Goal: Navigation & Orientation: Understand site structure

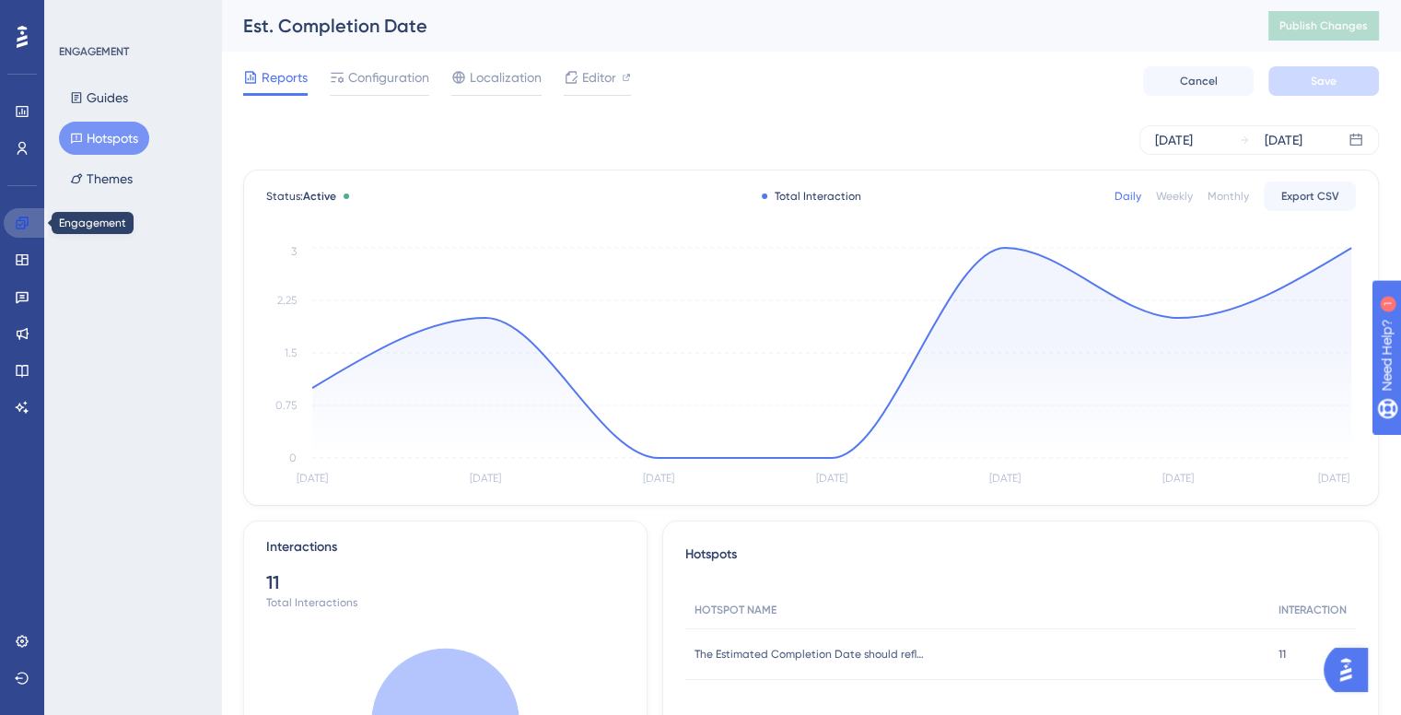
click at [22, 220] on icon at bounding box center [22, 222] width 12 height 12
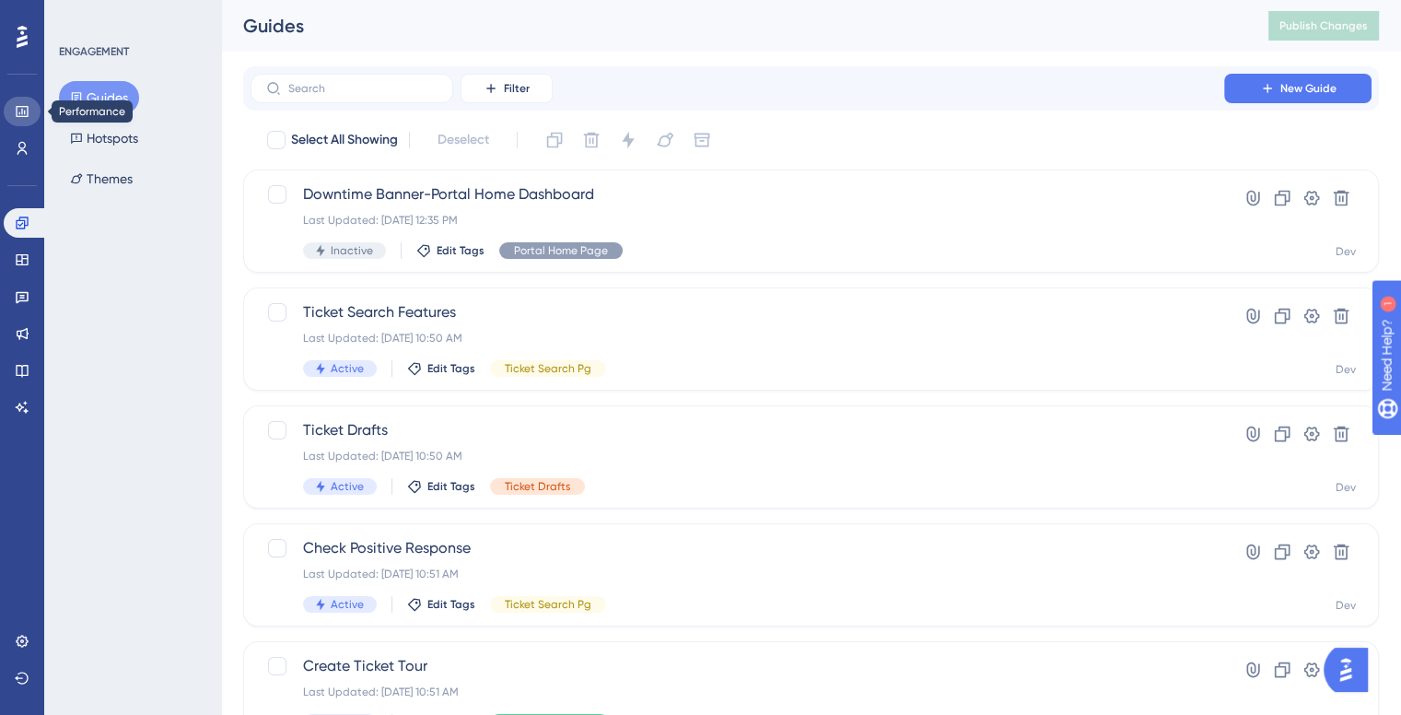
click at [15, 111] on icon at bounding box center [22, 111] width 15 height 15
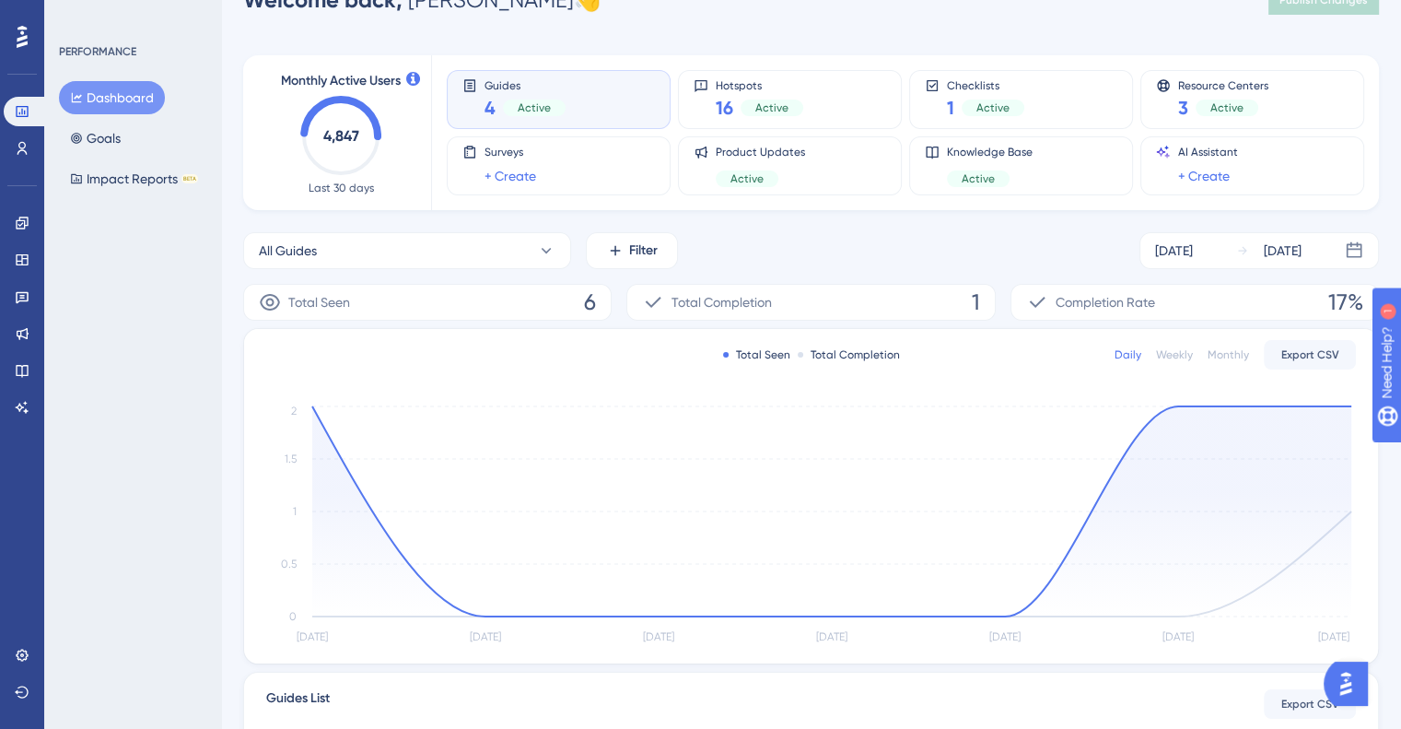
scroll to position [29, 0]
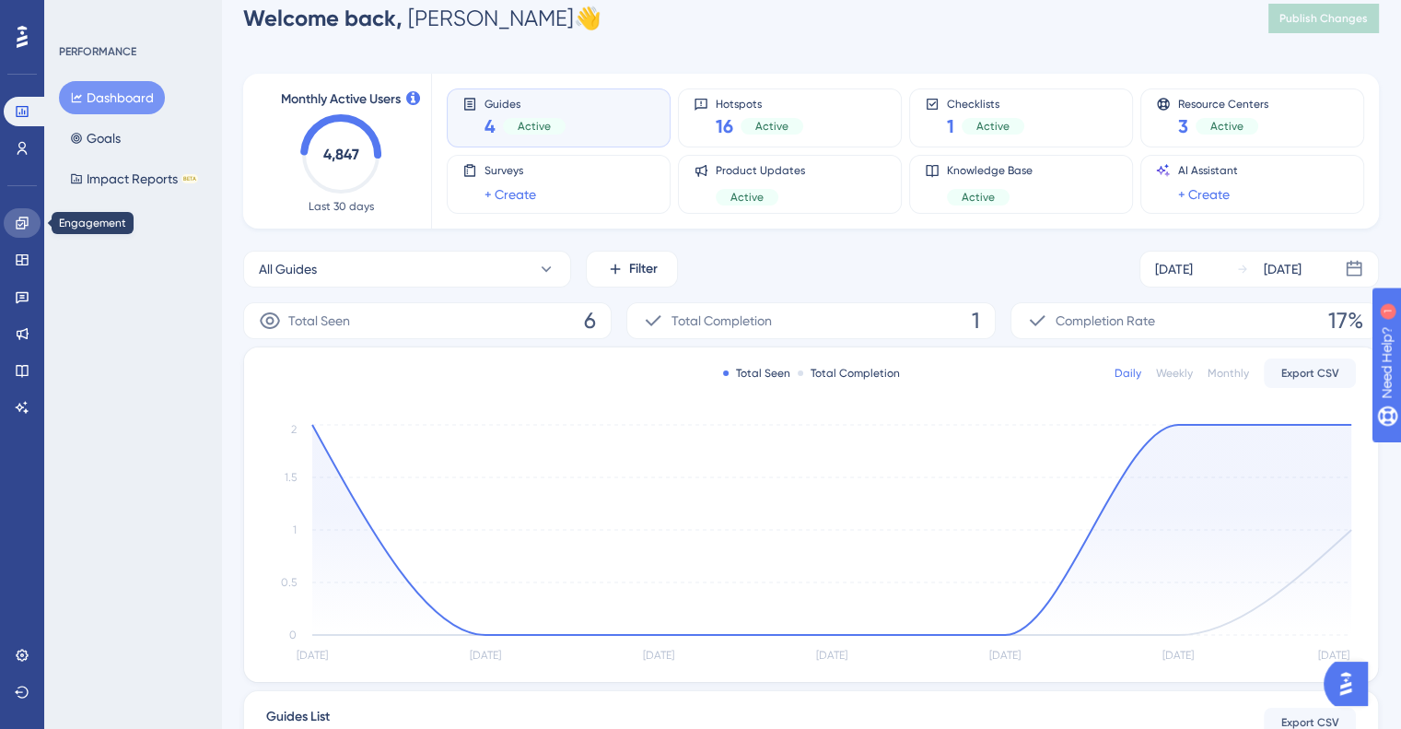
click at [18, 220] on icon at bounding box center [22, 222] width 12 height 12
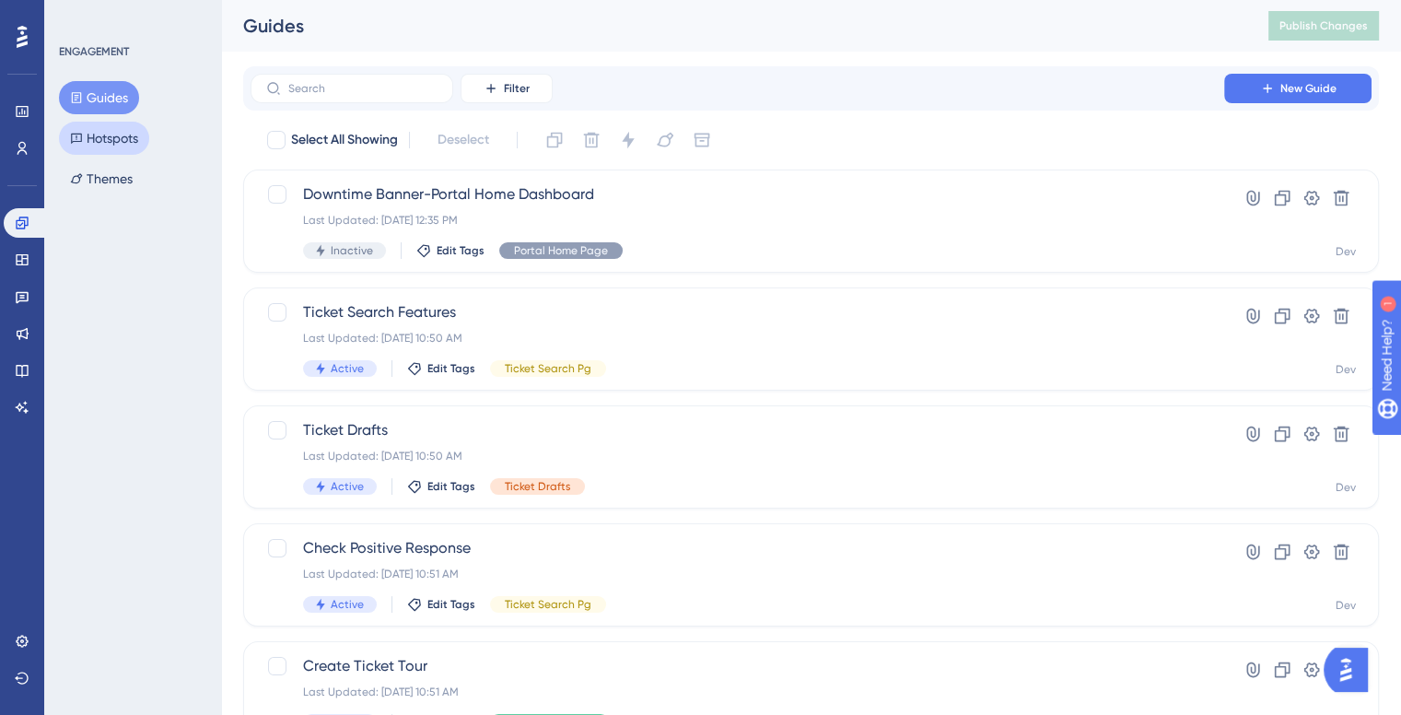
click at [111, 139] on button "Hotspots" at bounding box center [104, 138] width 90 height 33
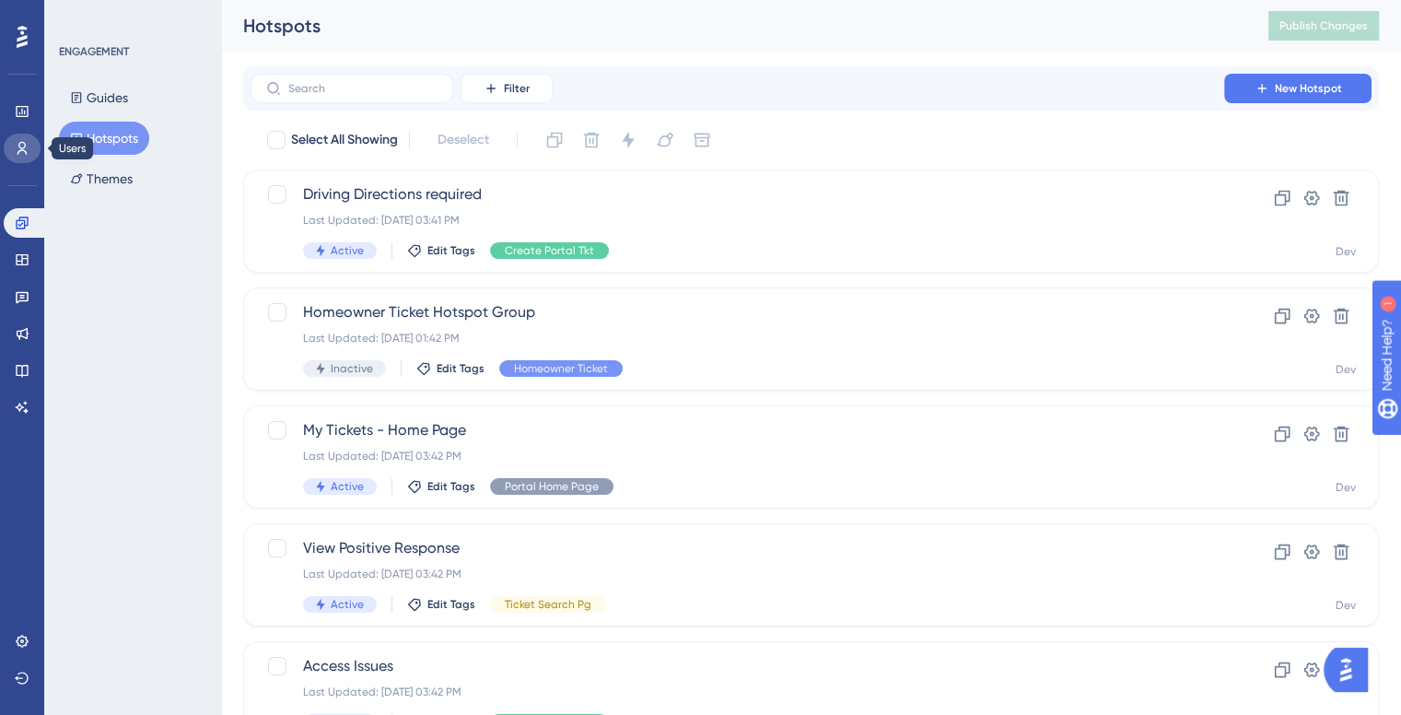
click at [16, 148] on icon at bounding box center [22, 148] width 15 height 15
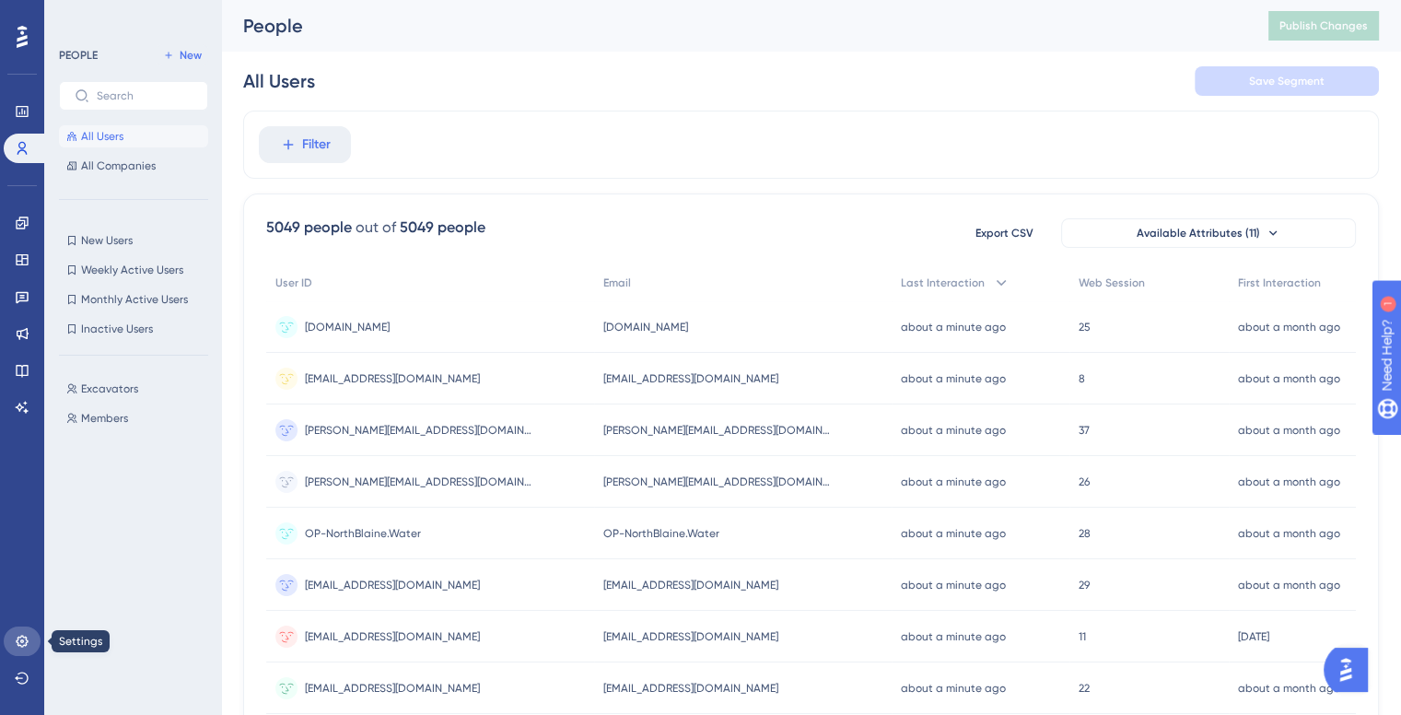
click at [18, 640] on icon at bounding box center [22, 641] width 15 height 15
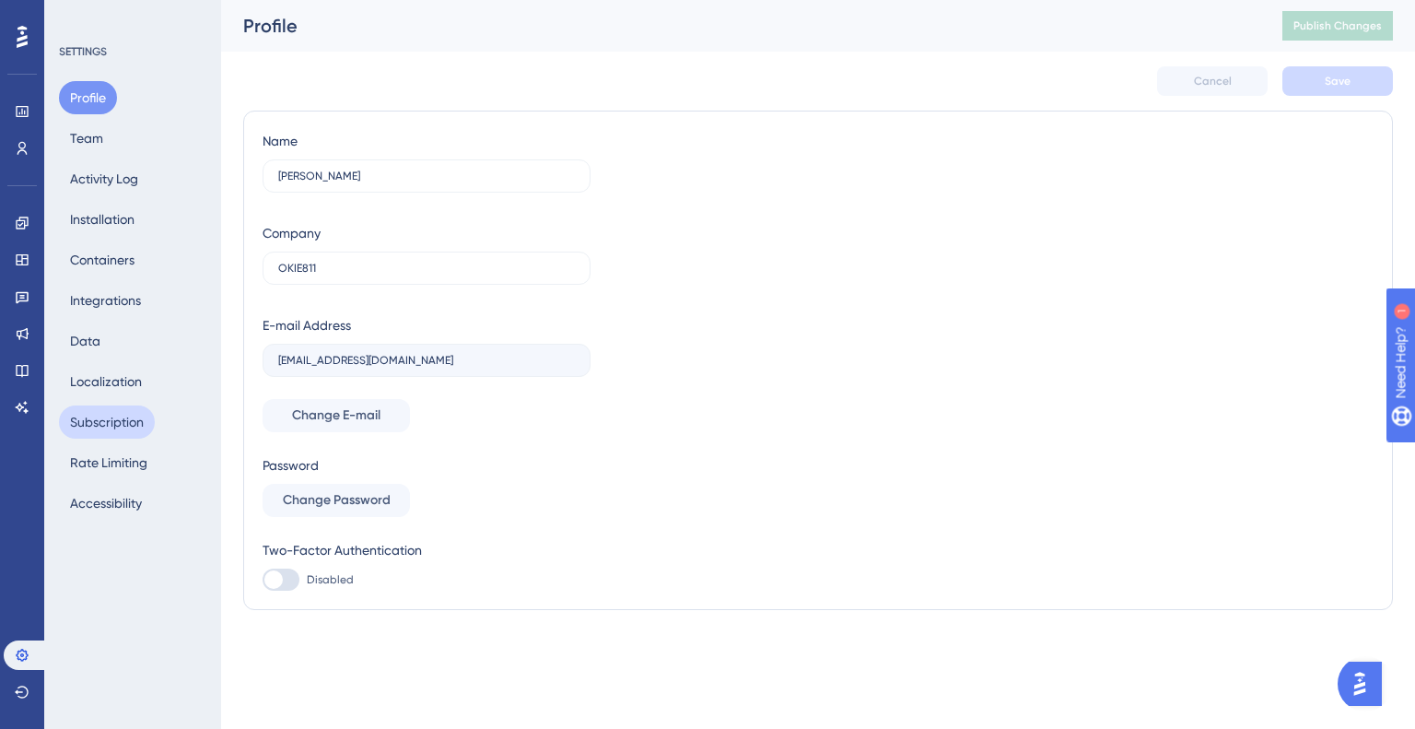
click at [99, 427] on button "Subscription" at bounding box center [107, 421] width 96 height 33
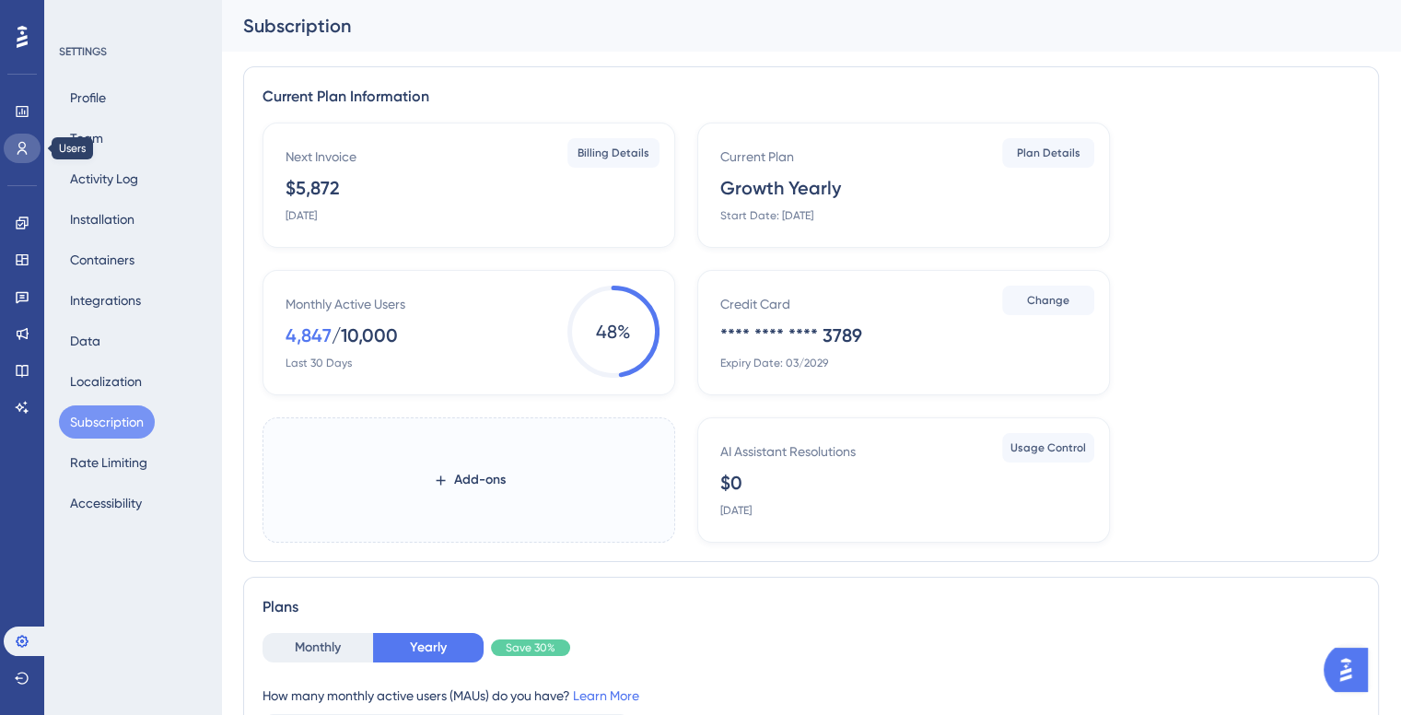
click at [7, 150] on link at bounding box center [22, 148] width 37 height 29
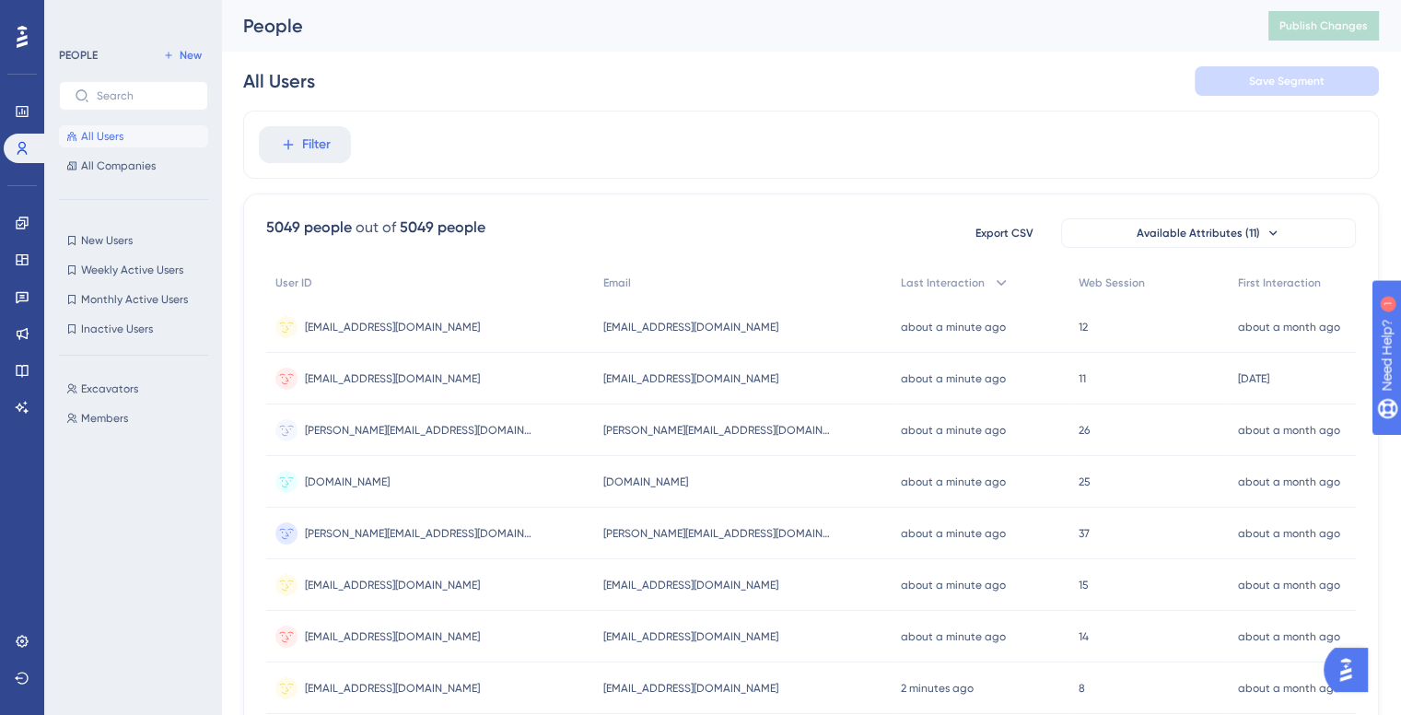
click at [348, 482] on span "[DOMAIN_NAME]" at bounding box center [347, 481] width 85 height 15
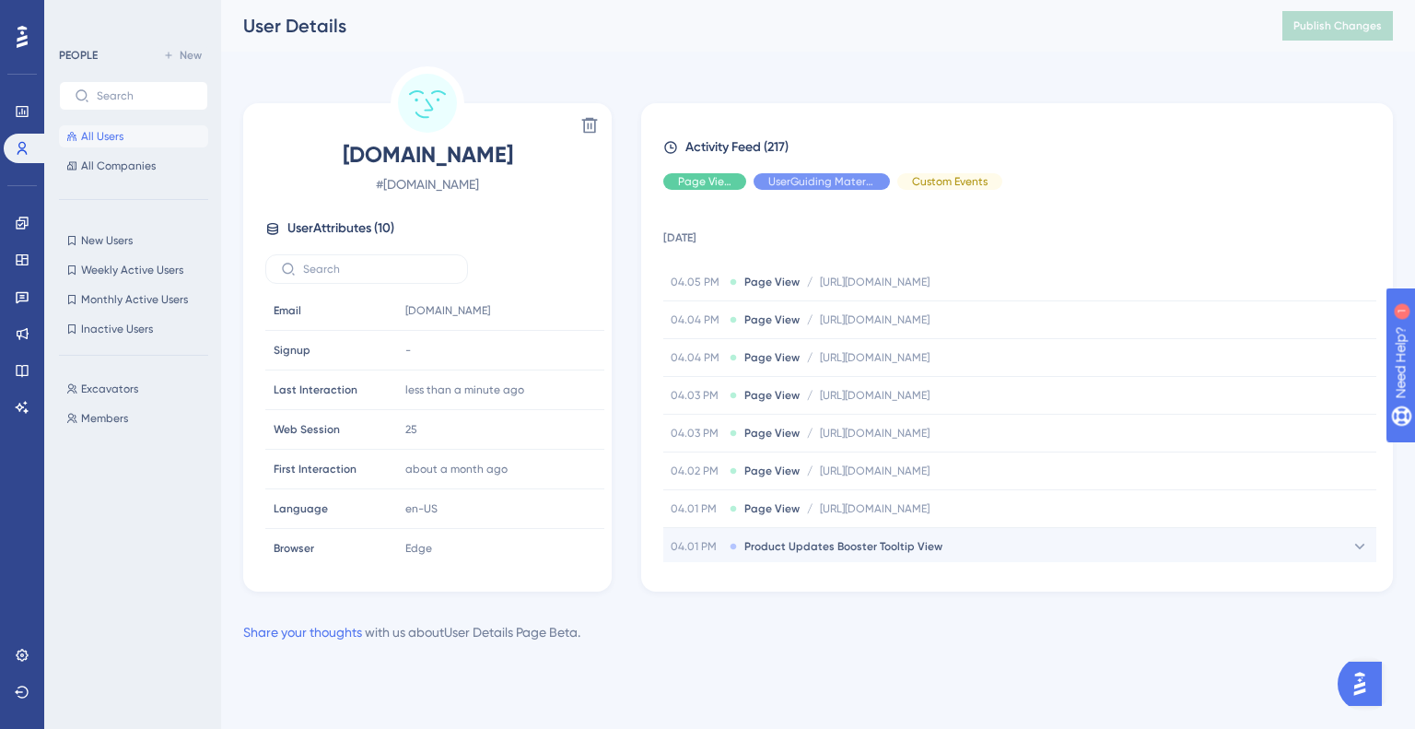
click at [1356, 548] on icon at bounding box center [1359, 546] width 18 height 18
click at [22, 213] on link at bounding box center [22, 222] width 37 height 29
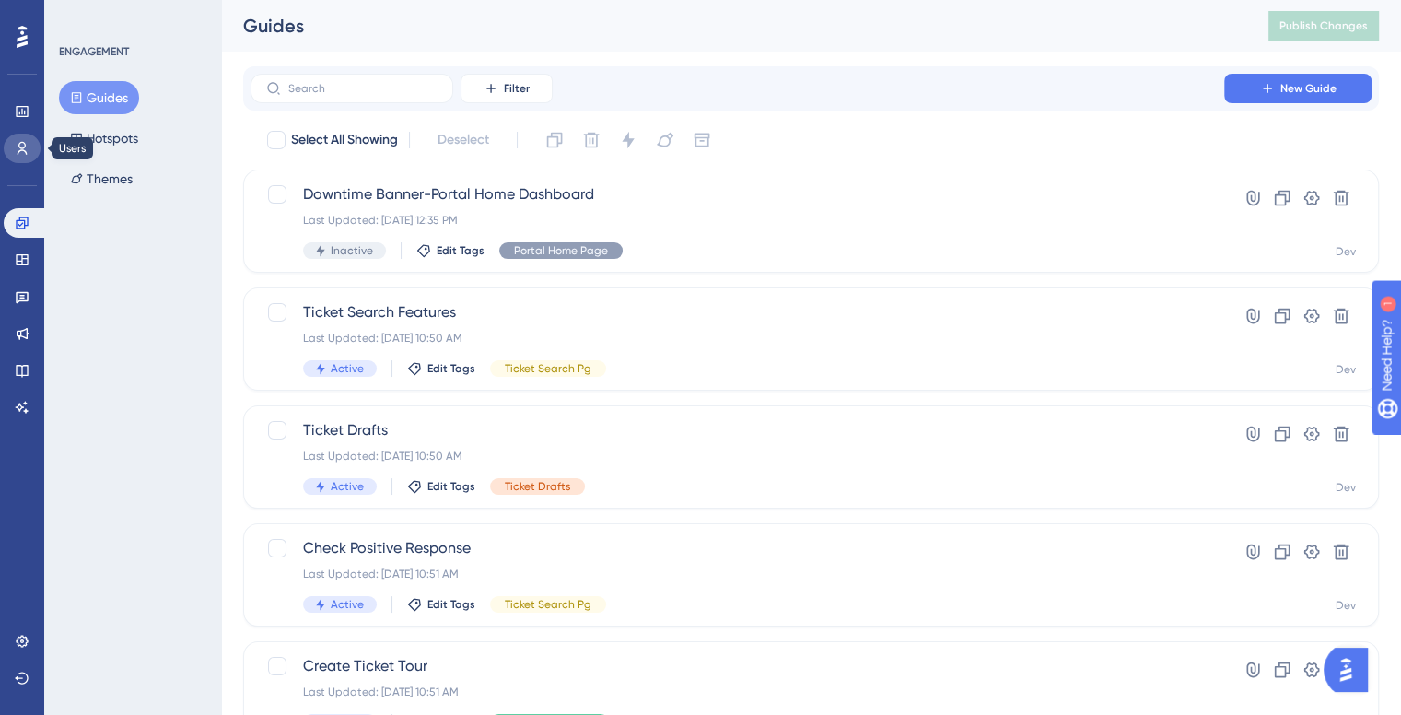
click at [30, 147] on link at bounding box center [22, 148] width 37 height 29
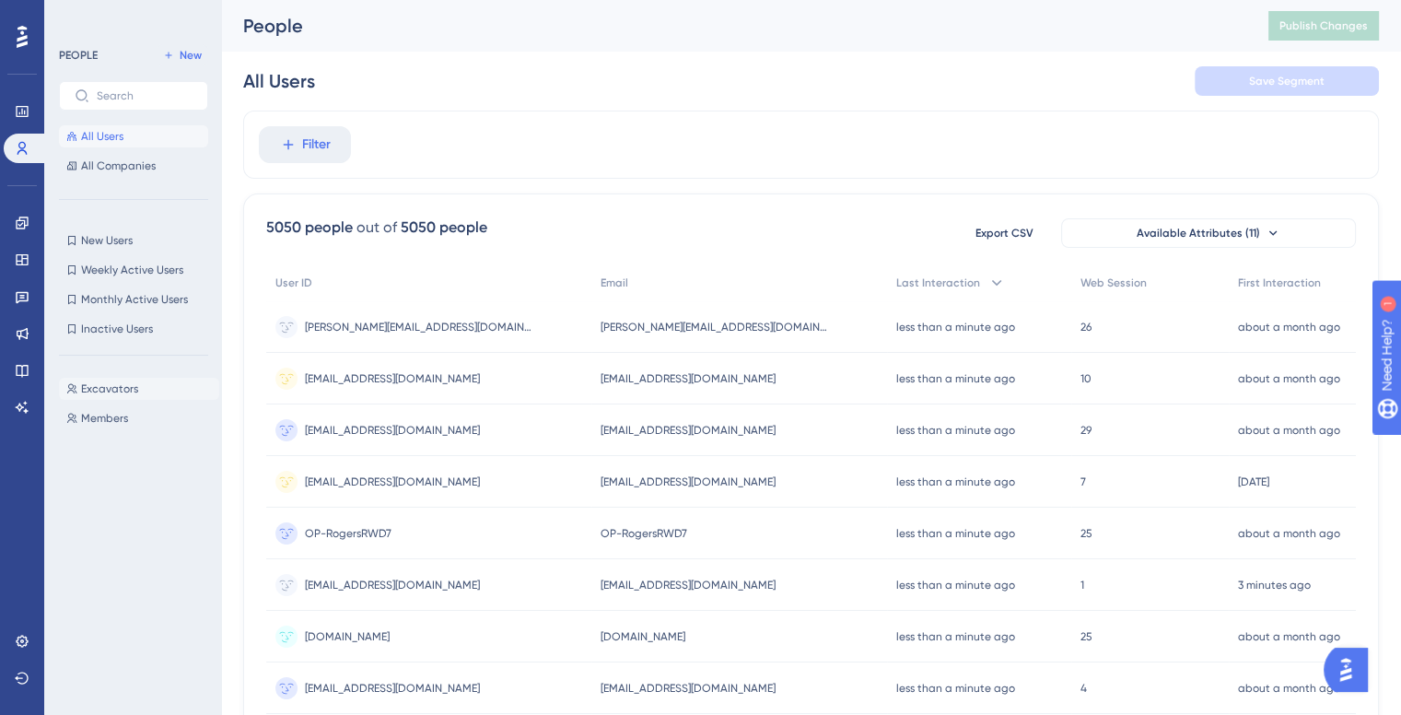
click at [118, 378] on button "Excavators Excavators" at bounding box center [139, 389] width 160 height 22
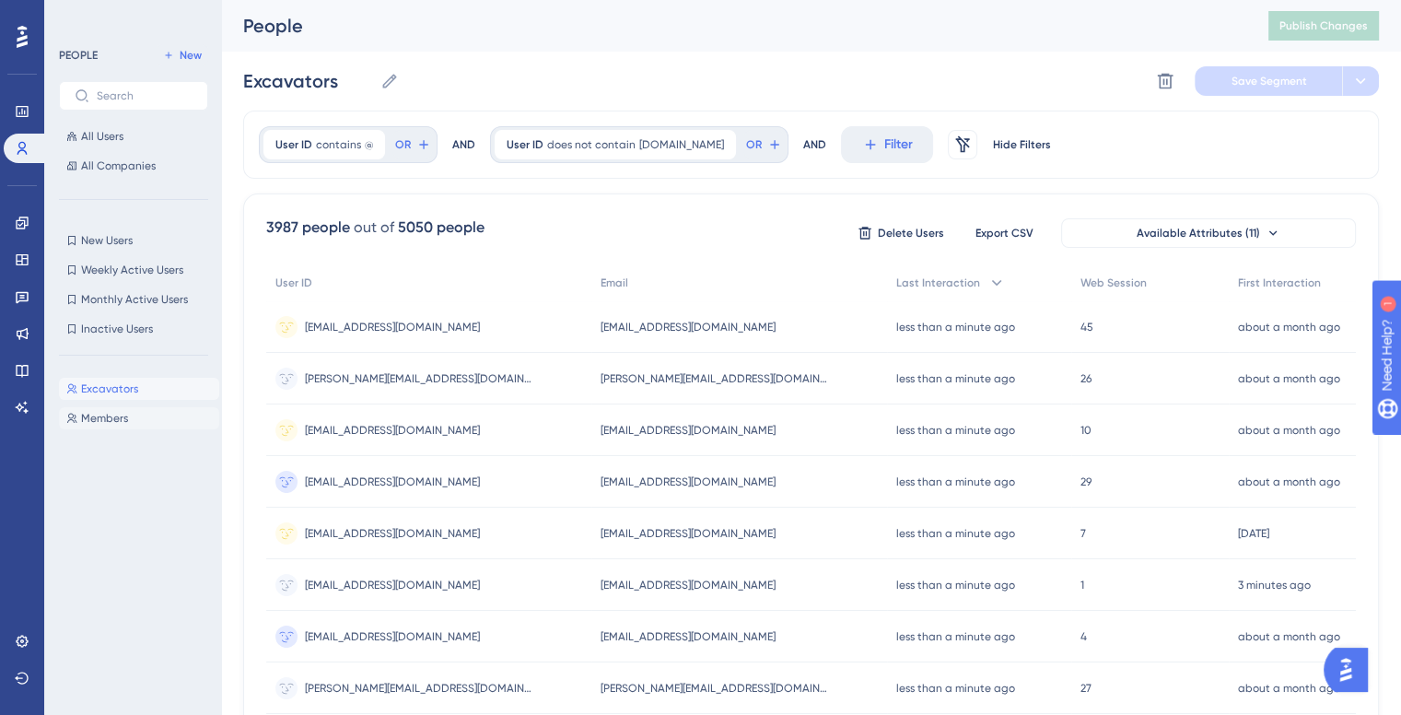
click at [118, 426] on button "Members Members" at bounding box center [139, 418] width 160 height 22
type input "Members"
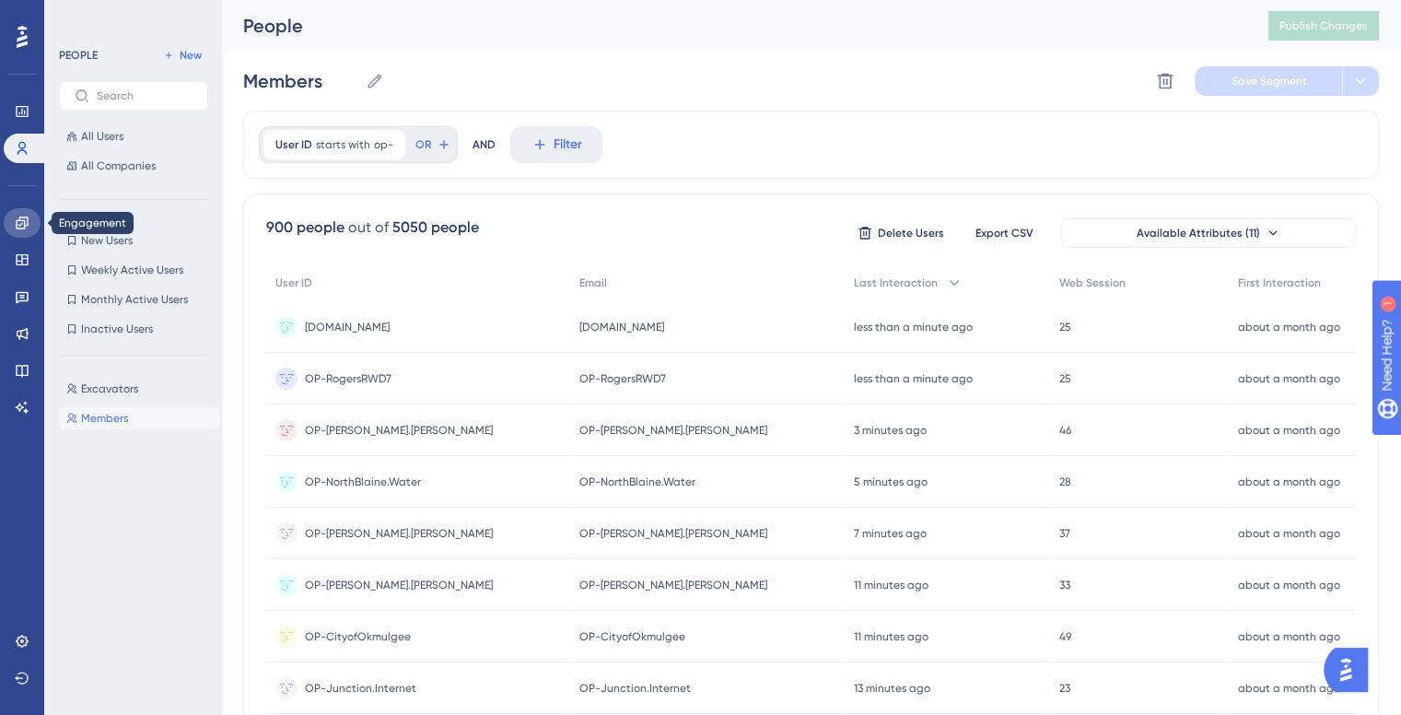
click at [17, 228] on icon at bounding box center [22, 222] width 12 height 12
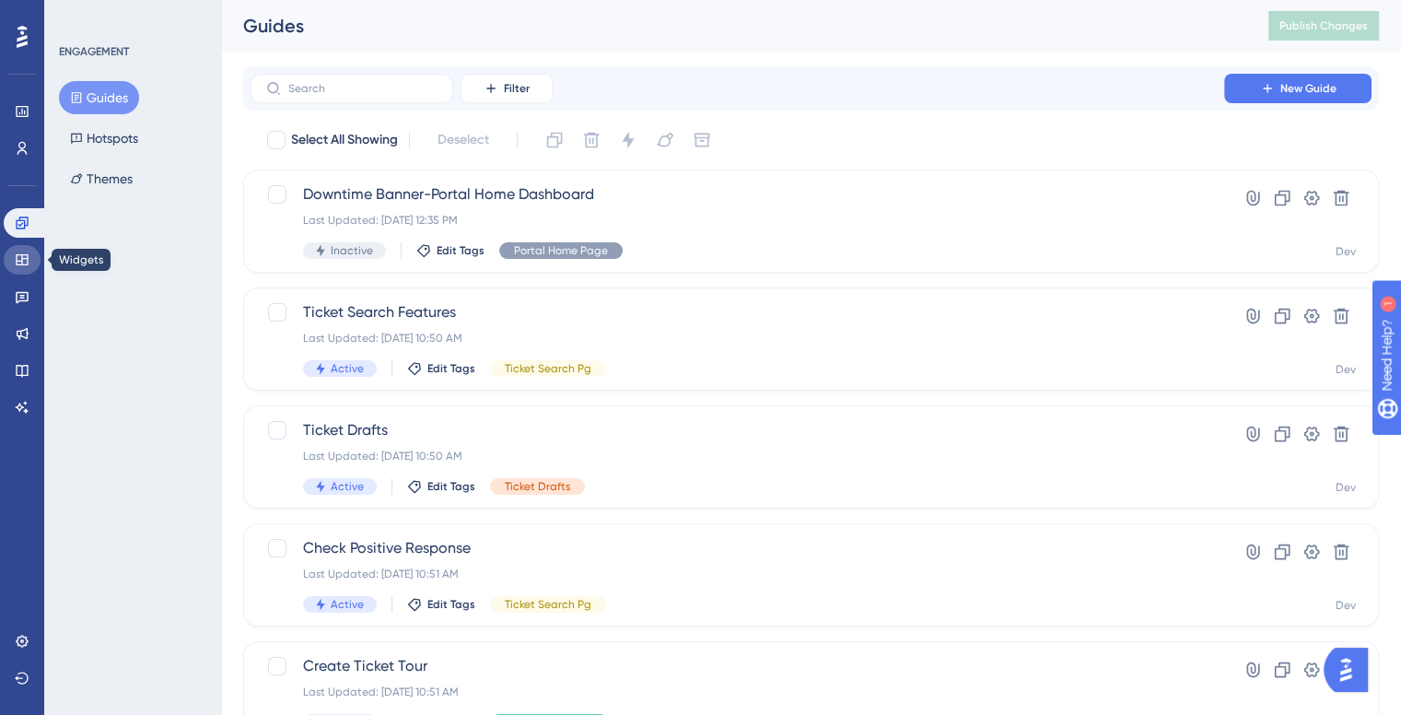
click at [18, 266] on icon at bounding box center [22, 259] width 15 height 15
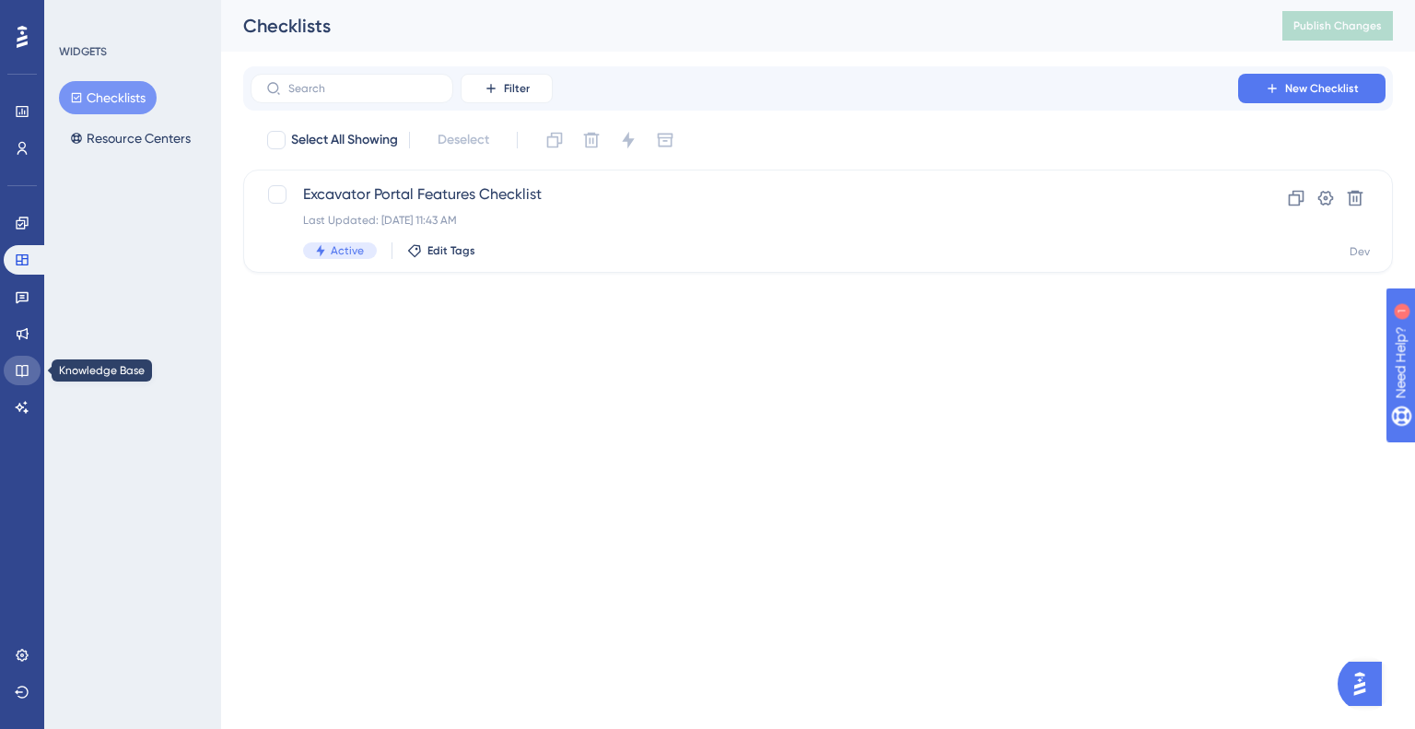
click at [24, 382] on link at bounding box center [22, 370] width 37 height 29
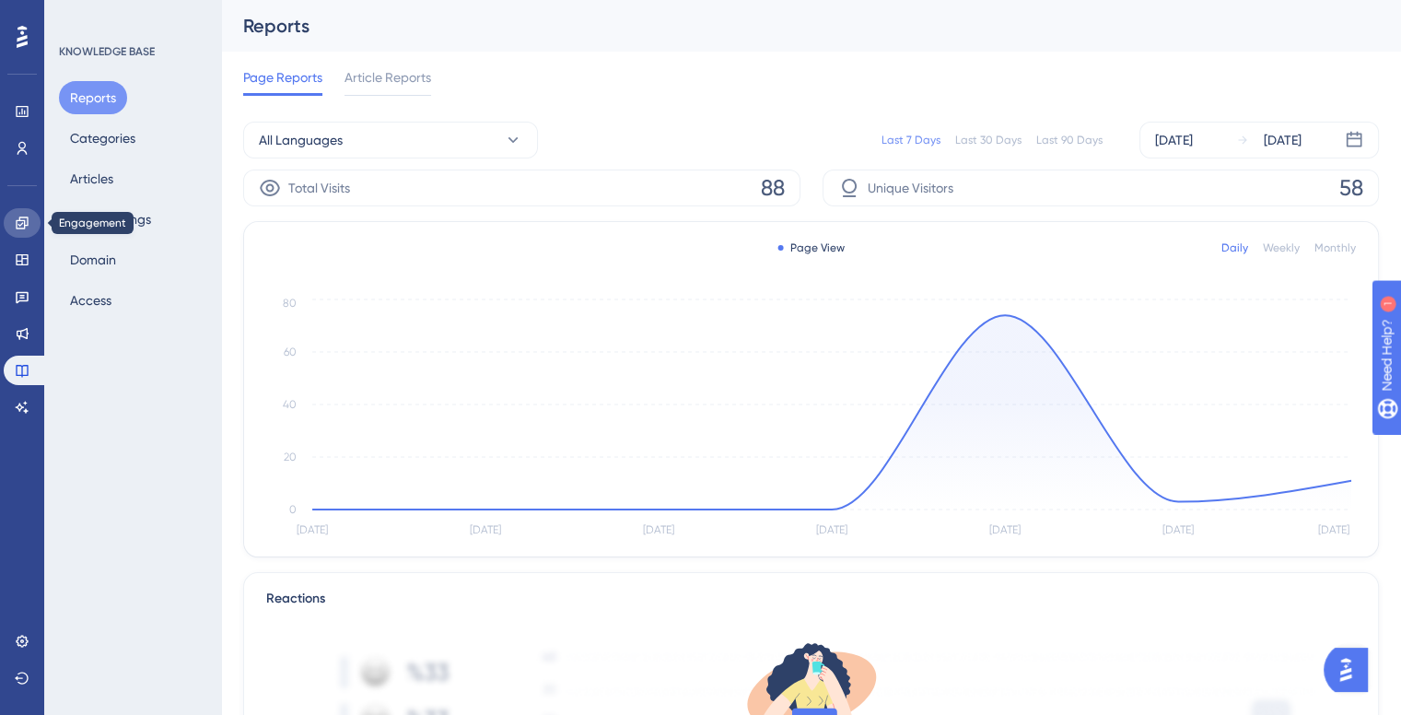
click at [18, 216] on icon at bounding box center [22, 222] width 12 height 12
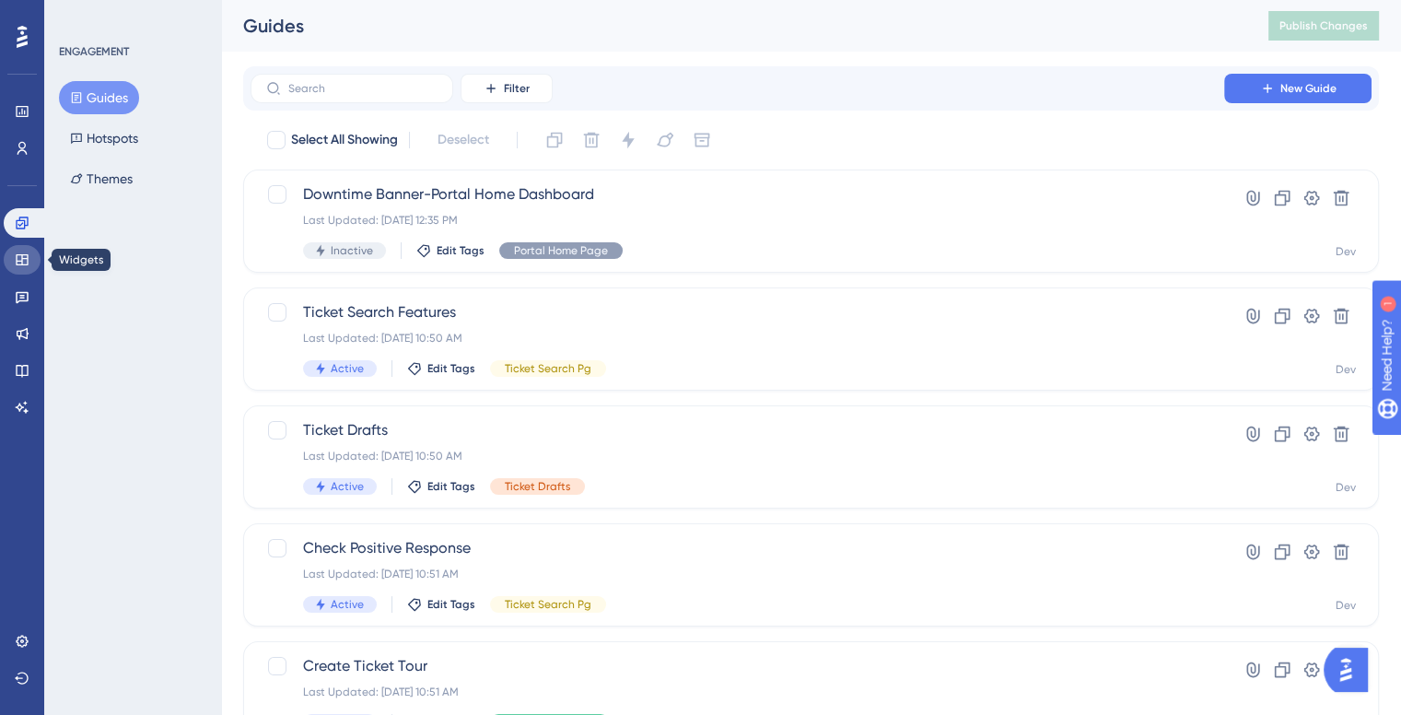
click at [17, 264] on icon at bounding box center [22, 259] width 12 height 11
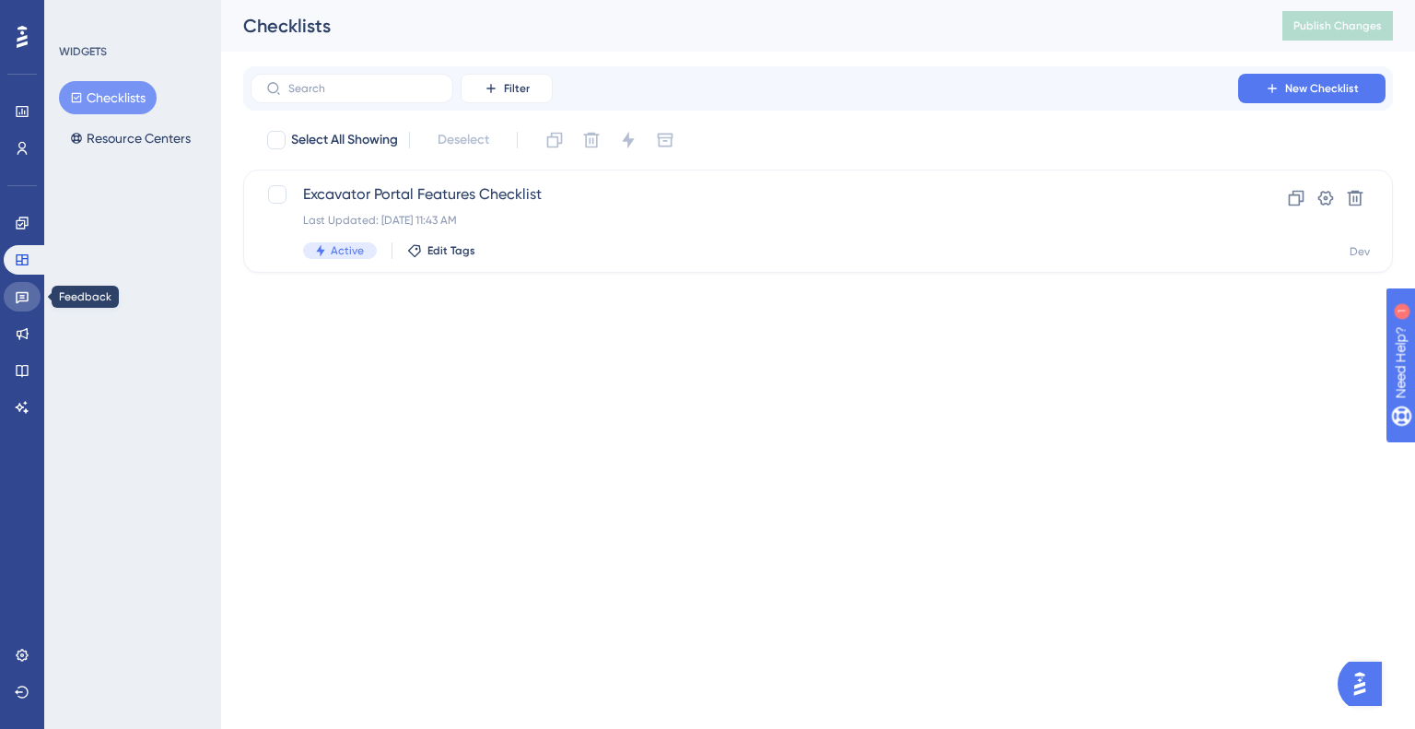
click at [18, 297] on icon at bounding box center [22, 296] width 15 height 15
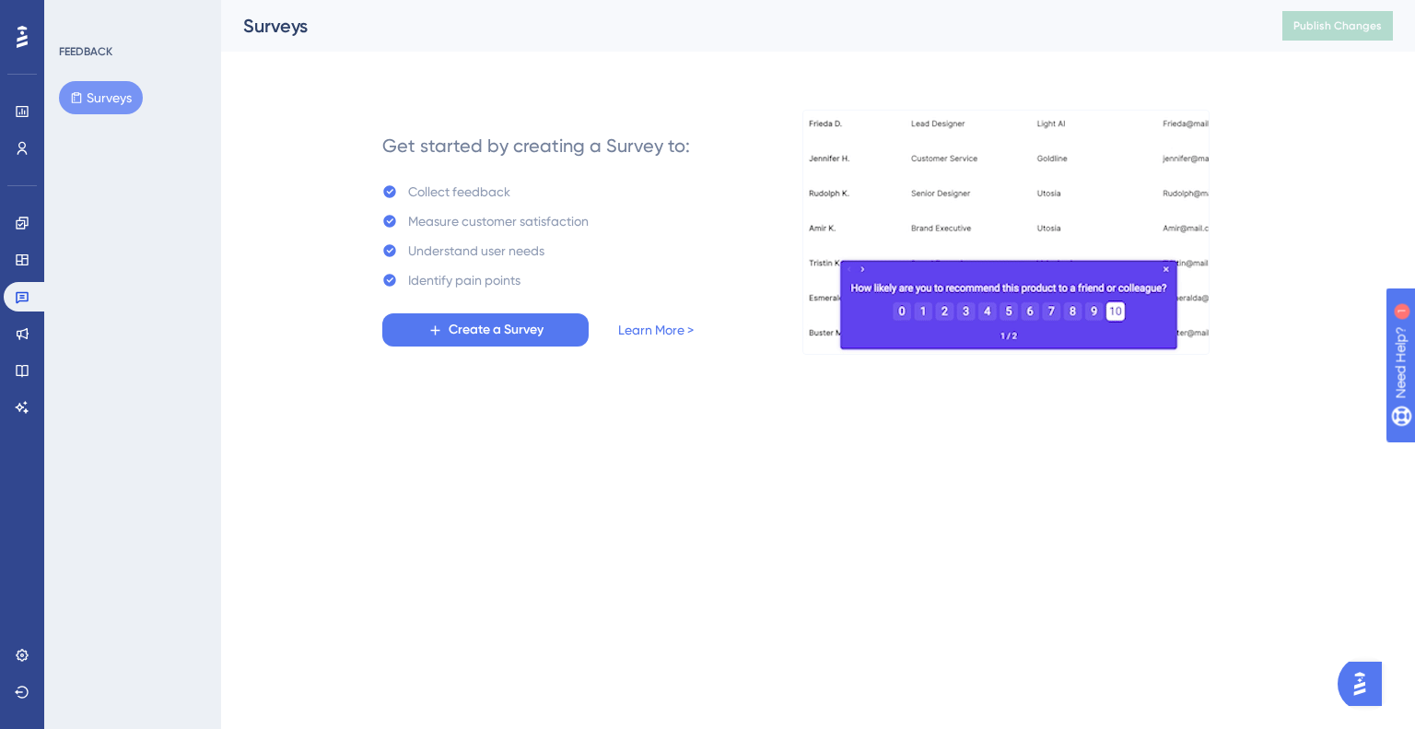
click at [9, 382] on base "Knowledge Base" at bounding box center [22, 370] width 37 height 29
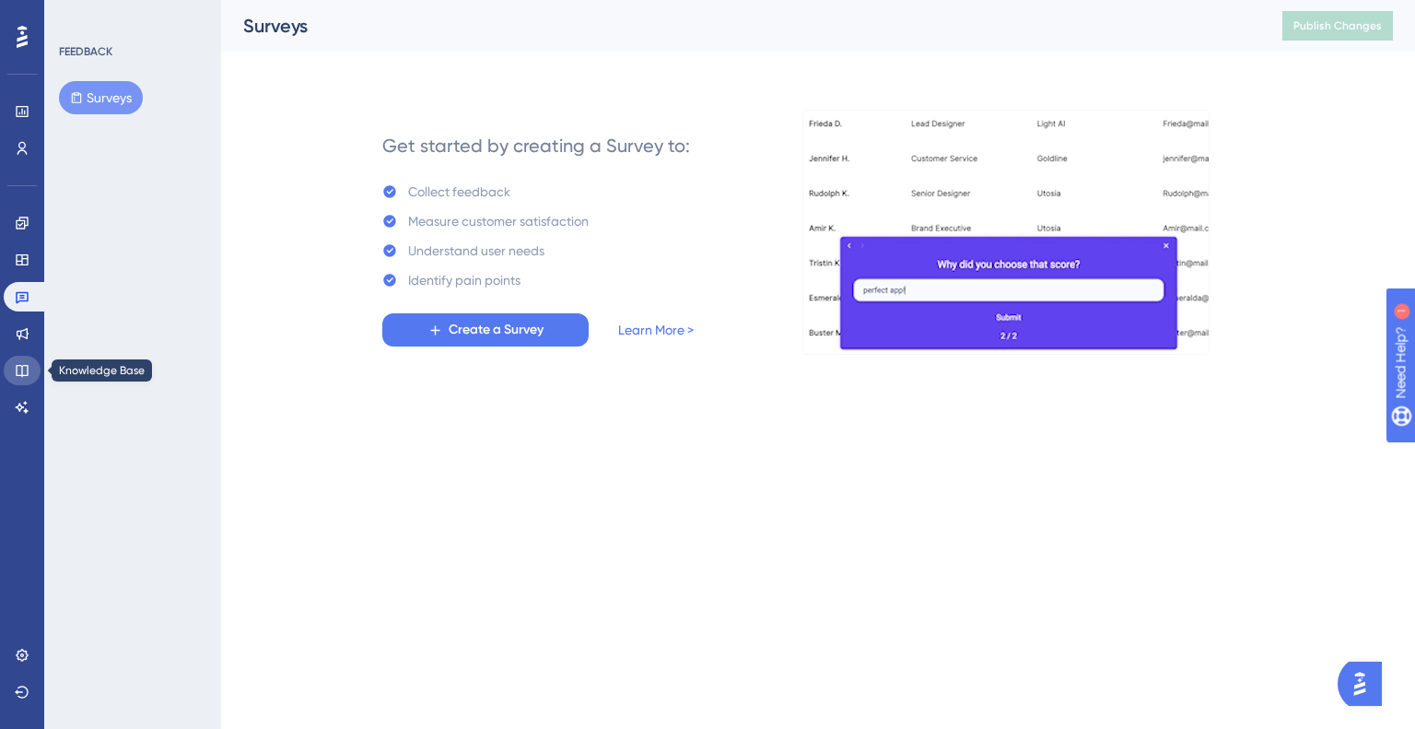
click at [18, 379] on link at bounding box center [22, 370] width 37 height 29
